Goal: Complete application form

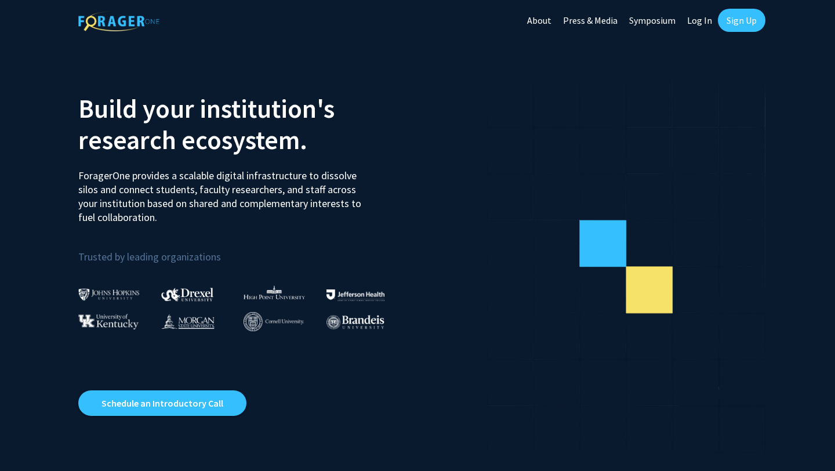
click at [699, 24] on link "Log In" at bounding box center [700, 20] width 37 height 41
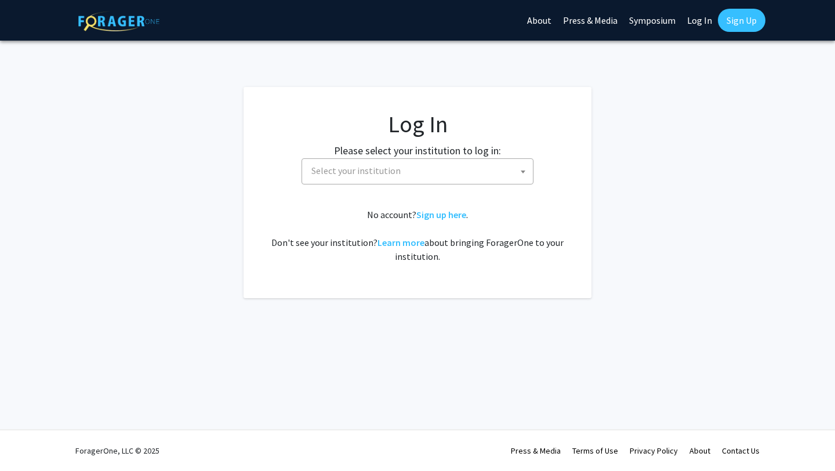
select select
click at [425, 179] on span "Select your institution" at bounding box center [420, 171] width 226 height 24
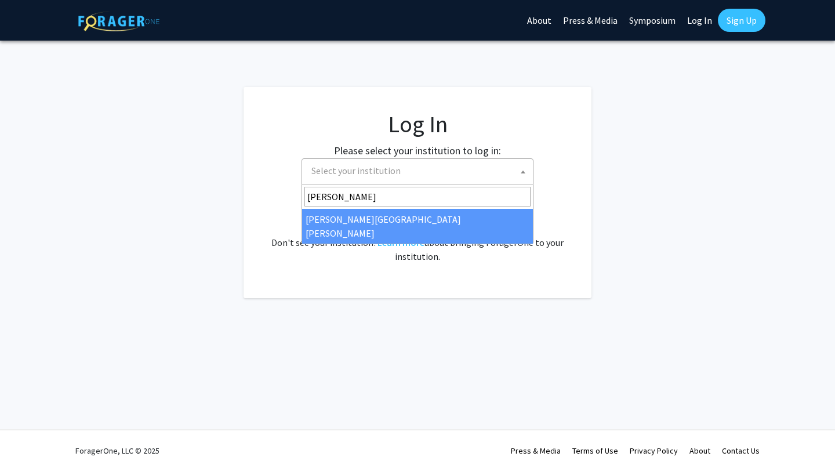
type input "[PERSON_NAME]"
select select "1"
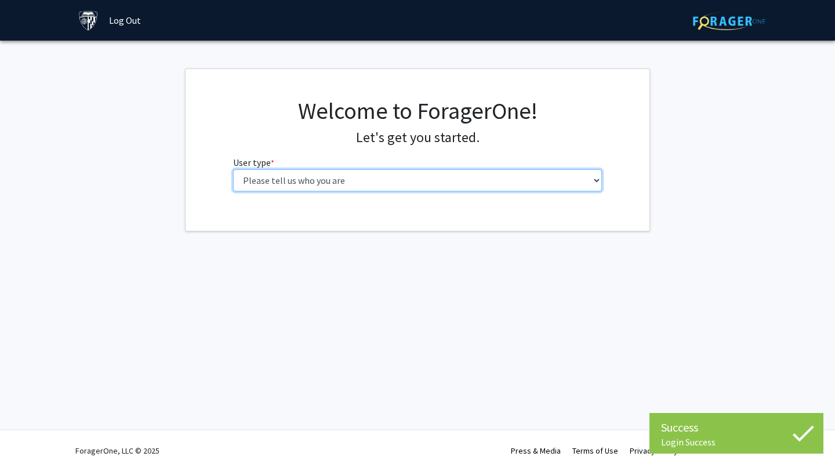
click at [442, 183] on select "Please tell us who you are Undergraduate Student Master's Student Doctoral Cand…" at bounding box center [418, 180] width 370 height 22
select select "1: undergrad"
click at [233, 169] on select "Please tell us who you are Undergraduate Student Master's Student Doctoral Cand…" at bounding box center [418, 180] width 370 height 22
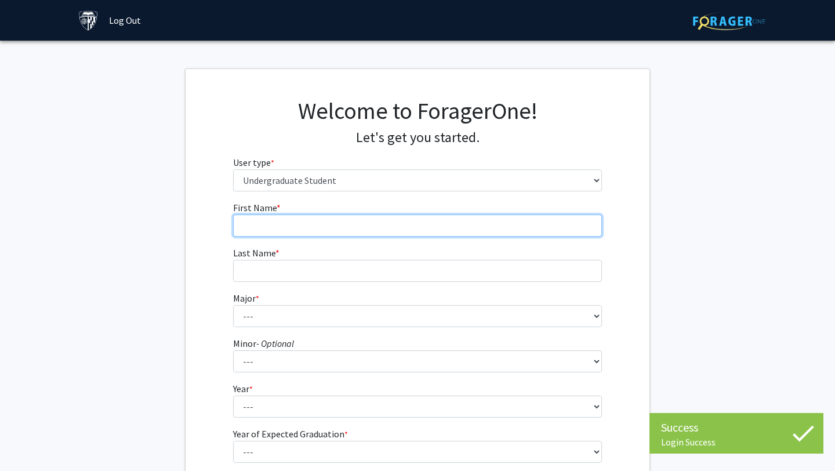
click at [442, 225] on input "First Name * required" at bounding box center [418, 226] width 370 height 22
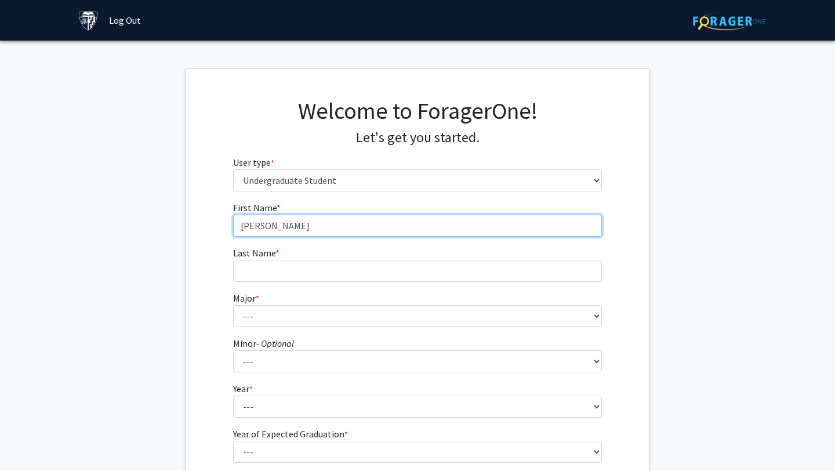
type input "Samuel"
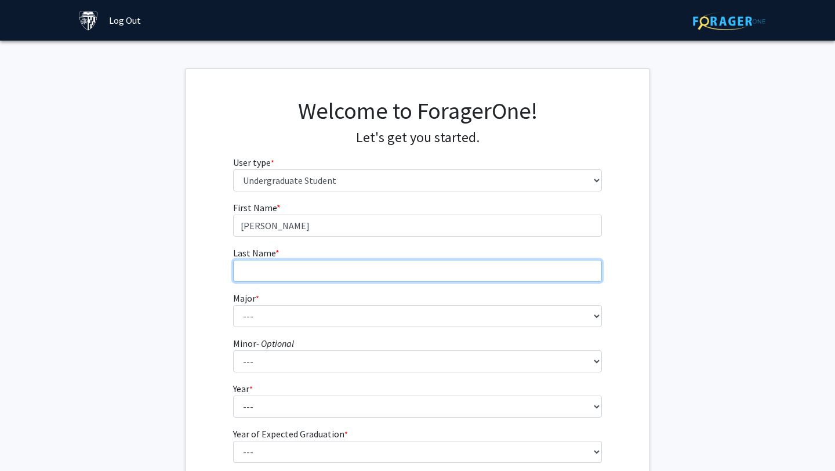
click at [269, 272] on input "Last Name * required" at bounding box center [418, 271] width 370 height 22
type input "Ferreira"
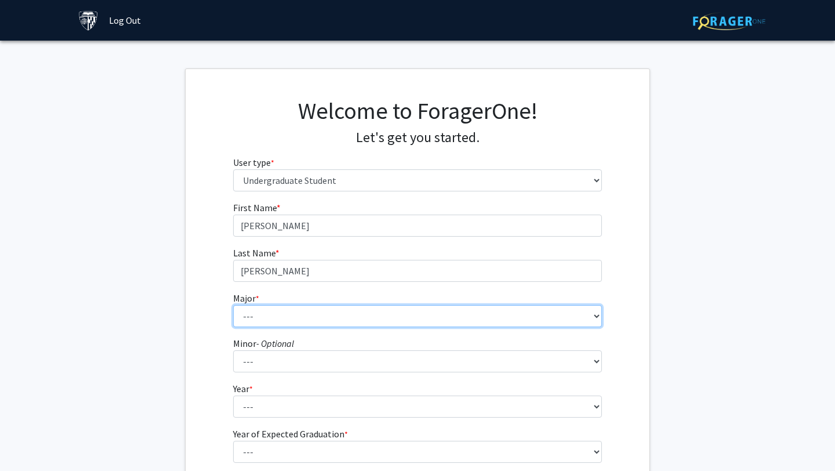
click at [263, 309] on select "--- Africana Studies Anthropology Applied Mathematics & Statistics Archaeology …" at bounding box center [418, 316] width 370 height 22
select select "18: 33"
click at [233, 305] on select "--- Africana Studies Anthropology Applied Mathematics & Statistics Archaeology …" at bounding box center [418, 316] width 370 height 22
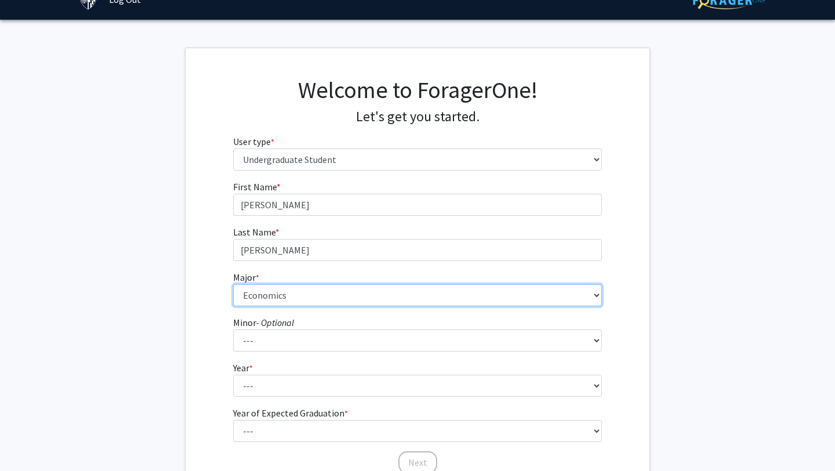
scroll to position [26, 0]
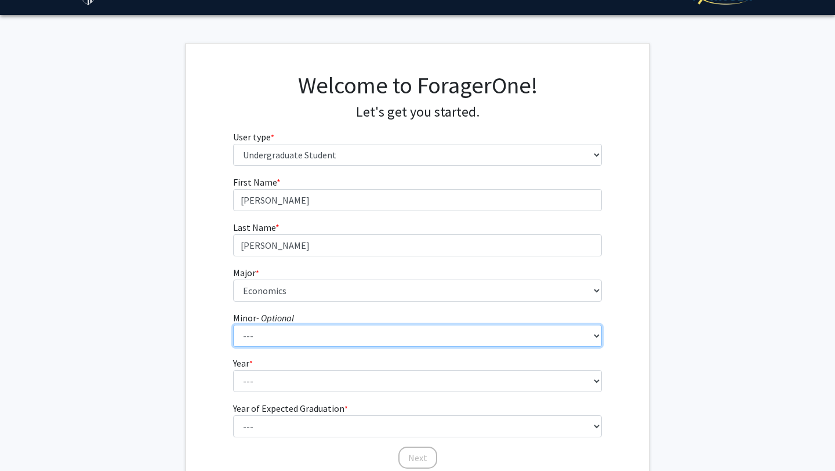
click at [274, 335] on select "--- Accounting and Financial Management Africana Studies Anthropology Applied M…" at bounding box center [418, 336] width 370 height 22
select select "4: 16"
click at [233, 325] on select "--- Accounting and Financial Management Africana Studies Anthropology Applied M…" at bounding box center [418, 336] width 370 height 22
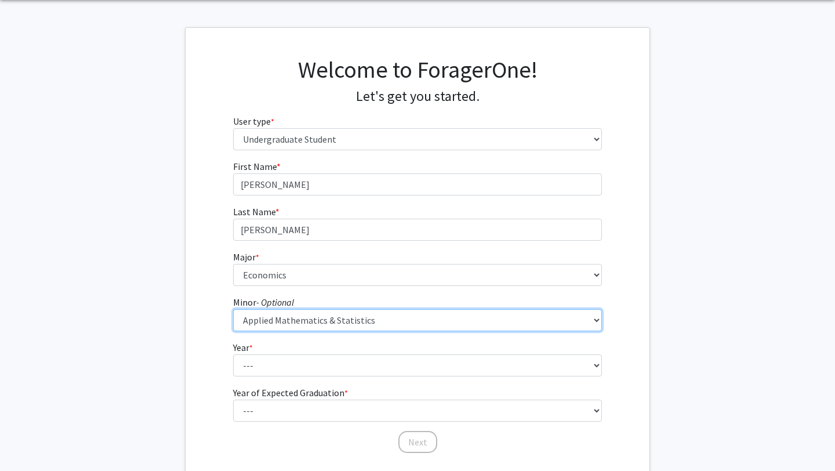
scroll to position [43, 0]
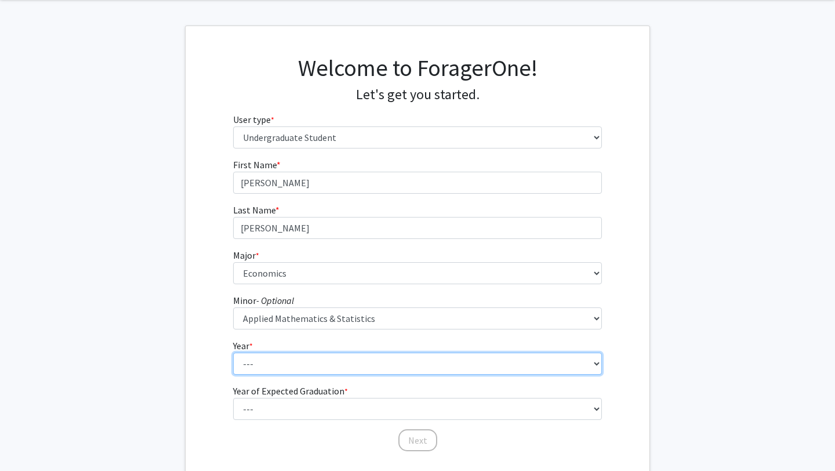
click at [256, 365] on select "--- First-year Sophomore Junior Senior Postbaccalaureate Certificate" at bounding box center [418, 364] width 370 height 22
select select "3: junior"
click at [233, 353] on select "--- First-year Sophomore Junior Senior Postbaccalaureate Certificate" at bounding box center [418, 364] width 370 height 22
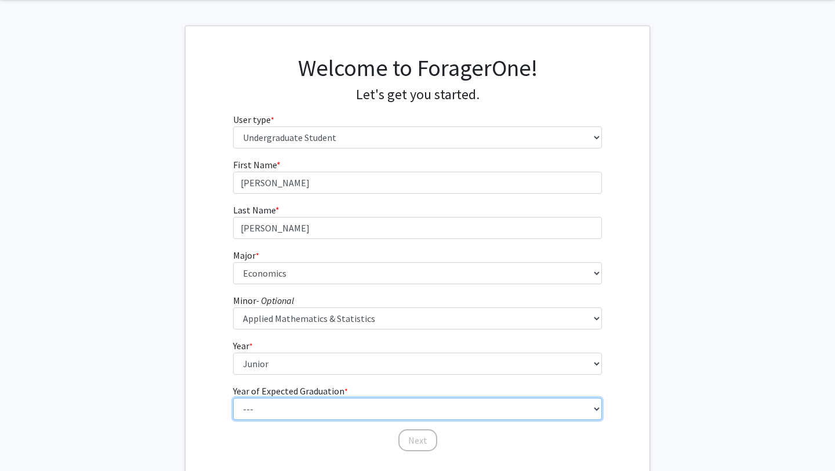
click at [266, 410] on select "--- 2025 2026 2027 2028 2029 2030 2031 2032 2033 2034" at bounding box center [418, 409] width 370 height 22
select select "3: 2027"
click at [233, 398] on select "--- 2025 2026 2027 2028 2029 2030 2031 2032 2033 2034" at bounding box center [418, 409] width 370 height 22
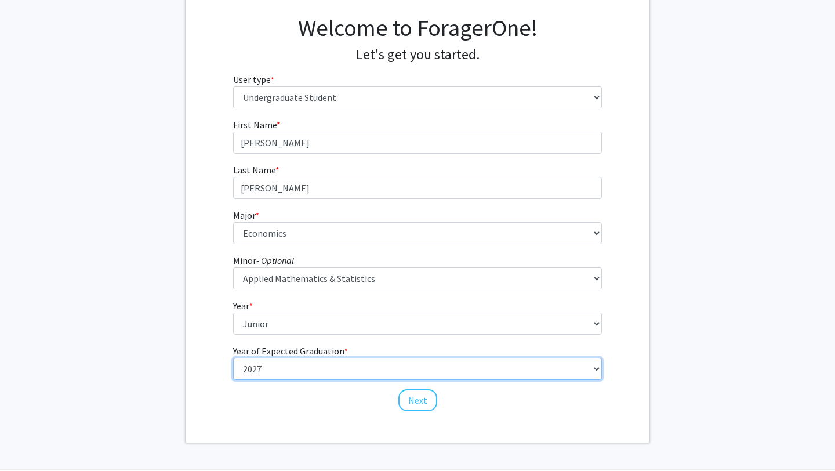
scroll to position [84, 0]
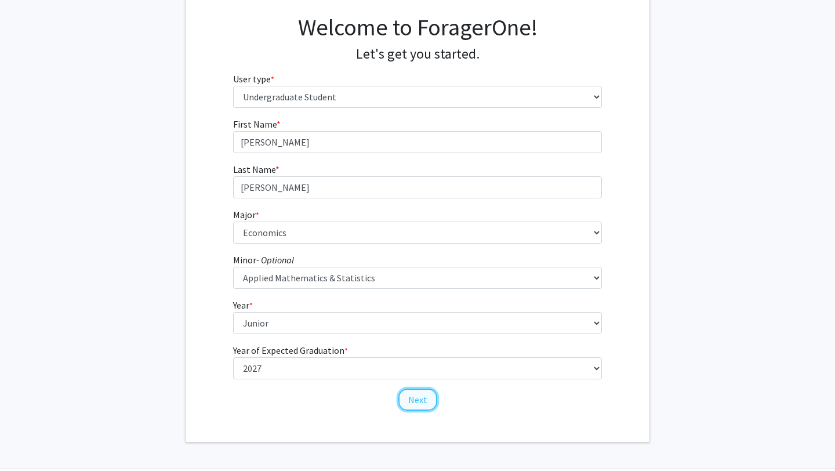
click at [415, 400] on button "Next" at bounding box center [418, 400] width 39 height 22
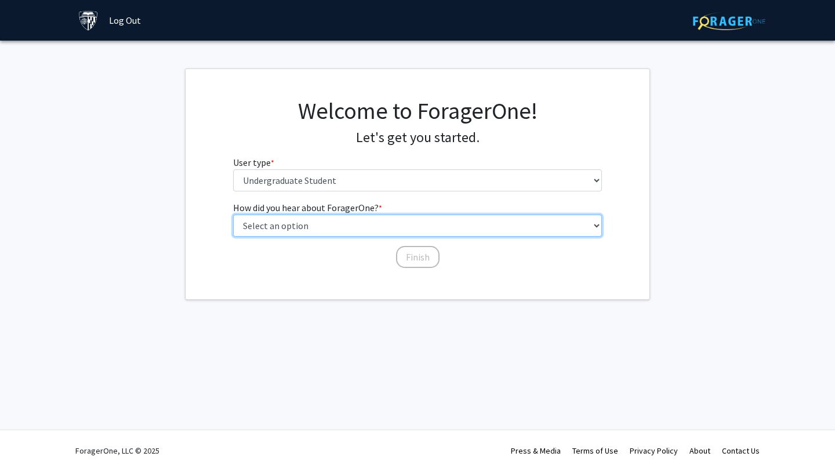
click at [384, 223] on select "Select an option Peer/student recommendation Faculty/staff recommendation Unive…" at bounding box center [418, 226] width 370 height 22
select select "4: university_email"
click at [233, 215] on select "Select an option Peer/student recommendation Faculty/staff recommendation Unive…" at bounding box center [418, 226] width 370 height 22
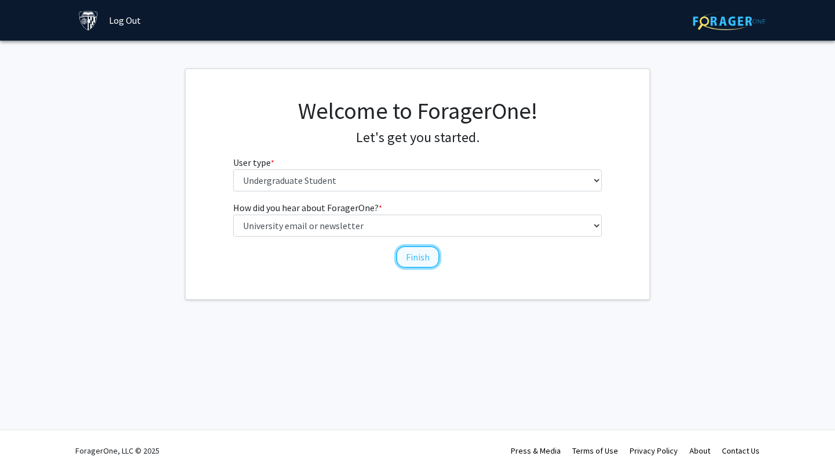
click at [414, 258] on button "Finish" at bounding box center [418, 257] width 44 height 22
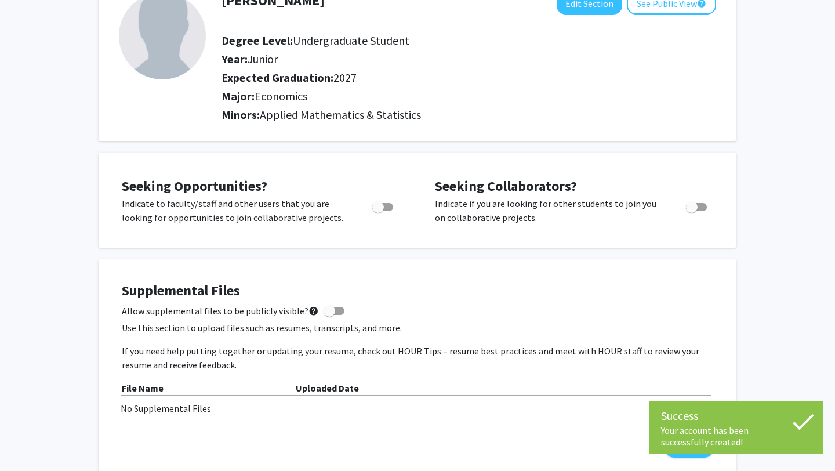
scroll to position [88, 0]
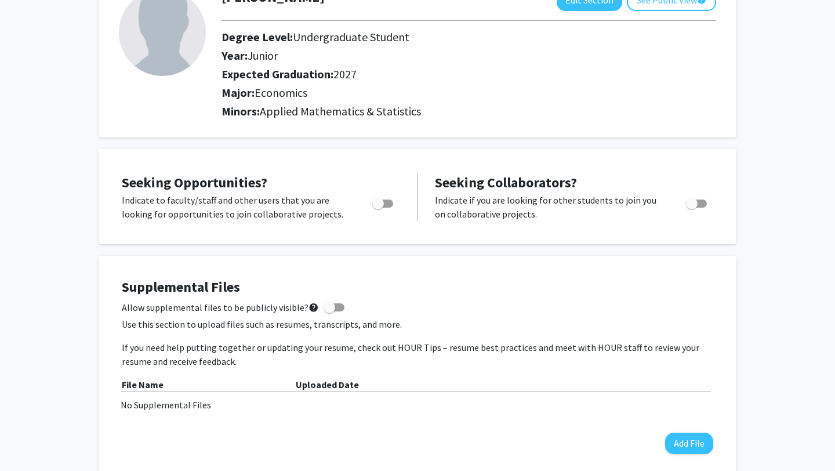
click at [380, 204] on span "Toggle" at bounding box center [378, 204] width 12 height 12
click at [378, 208] on input "Are you actively seeking opportunities?" at bounding box center [378, 208] width 1 height 1
checkbox input "true"
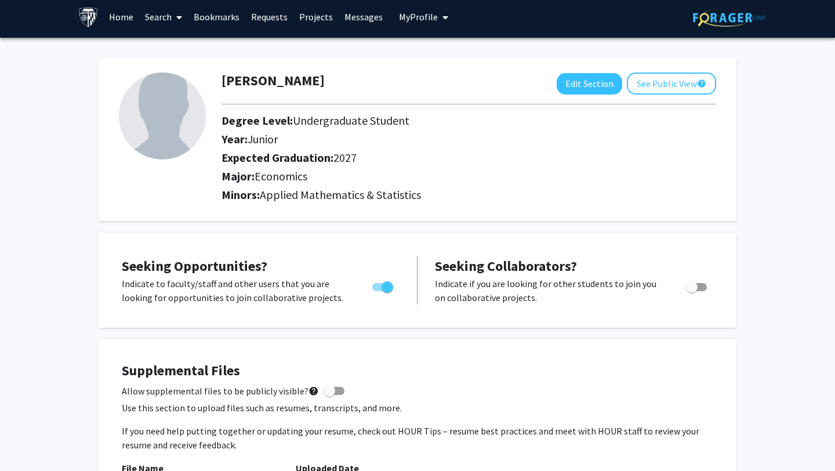
scroll to position [0, 0]
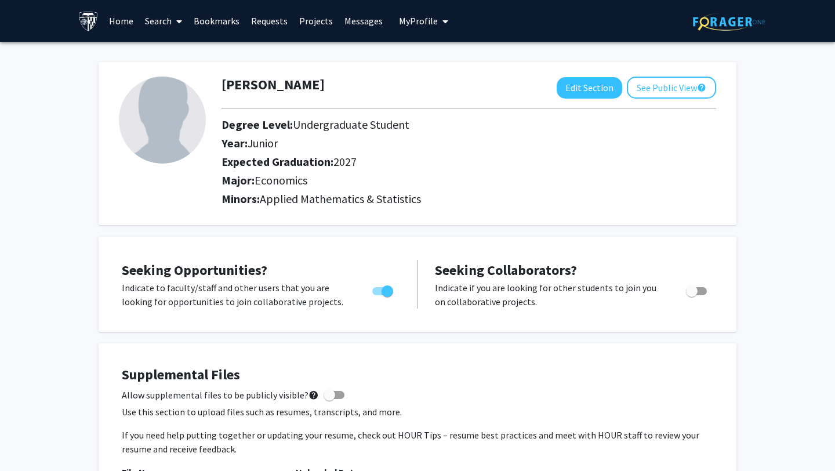
click at [309, 23] on link "Projects" at bounding box center [316, 21] width 45 height 41
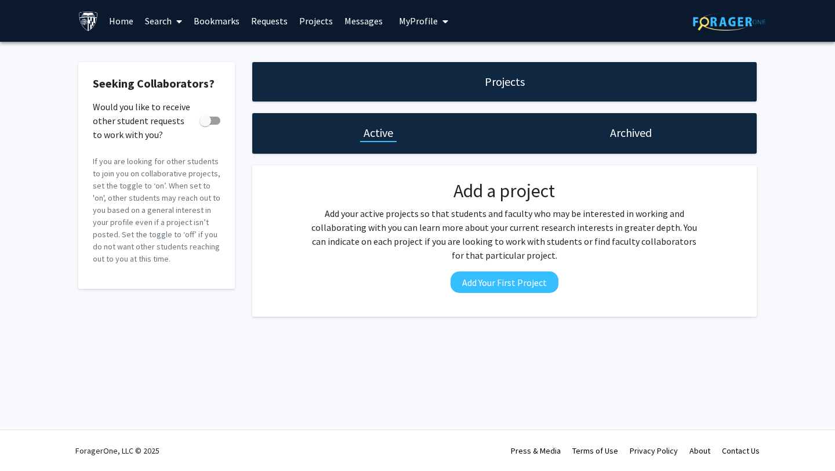
click at [157, 22] on link "Search" at bounding box center [163, 21] width 49 height 41
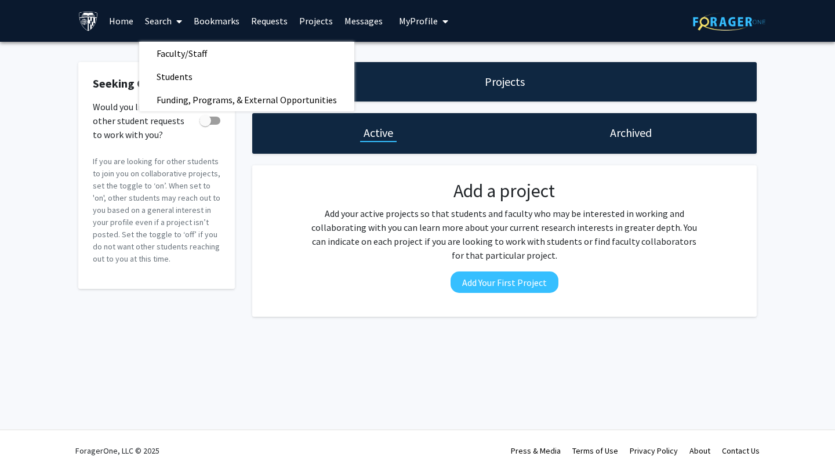
click at [120, 17] on link "Home" at bounding box center [121, 21] width 36 height 41
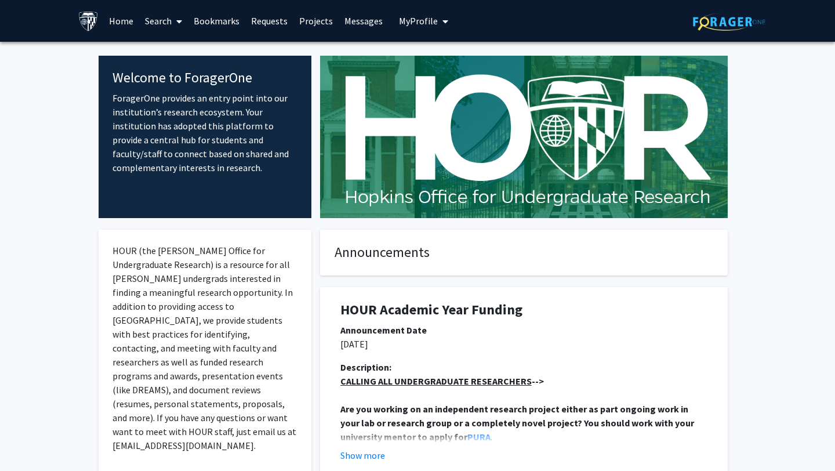
click at [314, 22] on link "Projects" at bounding box center [316, 21] width 45 height 41
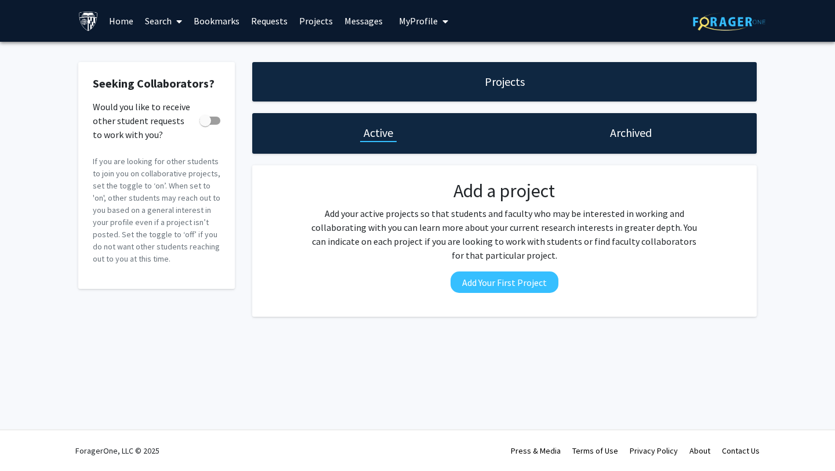
click at [119, 22] on link "Home" at bounding box center [121, 21] width 36 height 41
